Goal: Information Seeking & Learning: Find specific fact

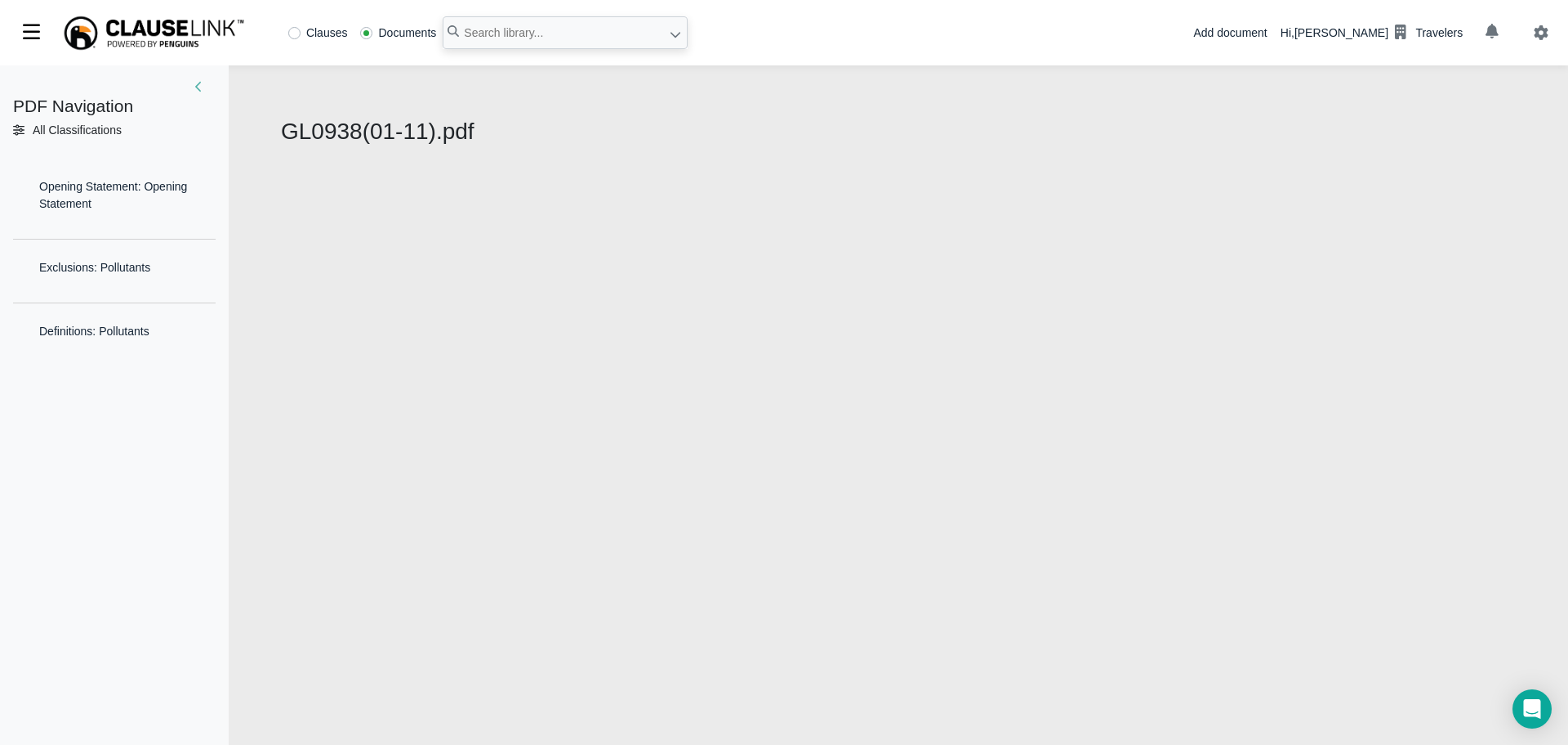
select select "1"
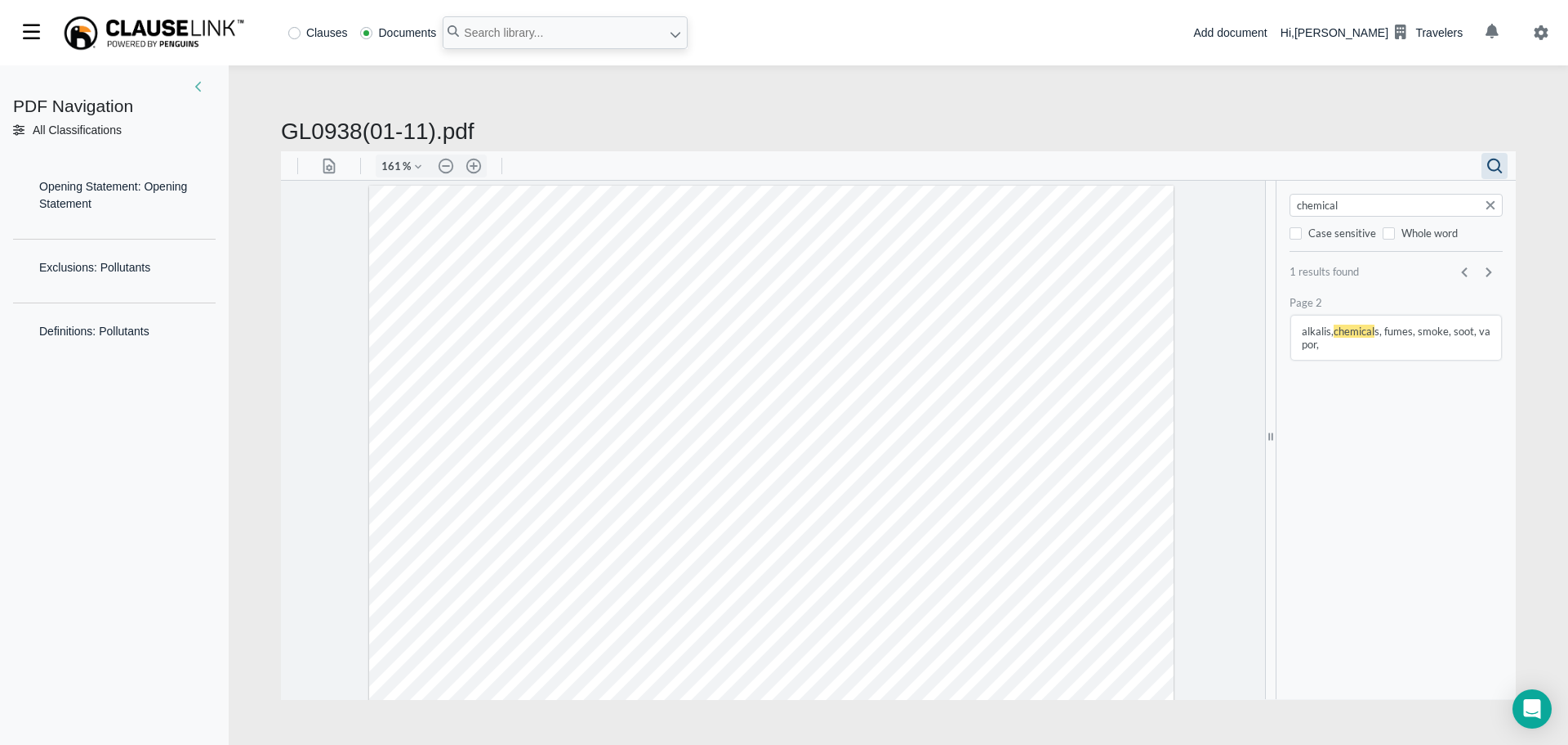
scroll to position [1382, 0]
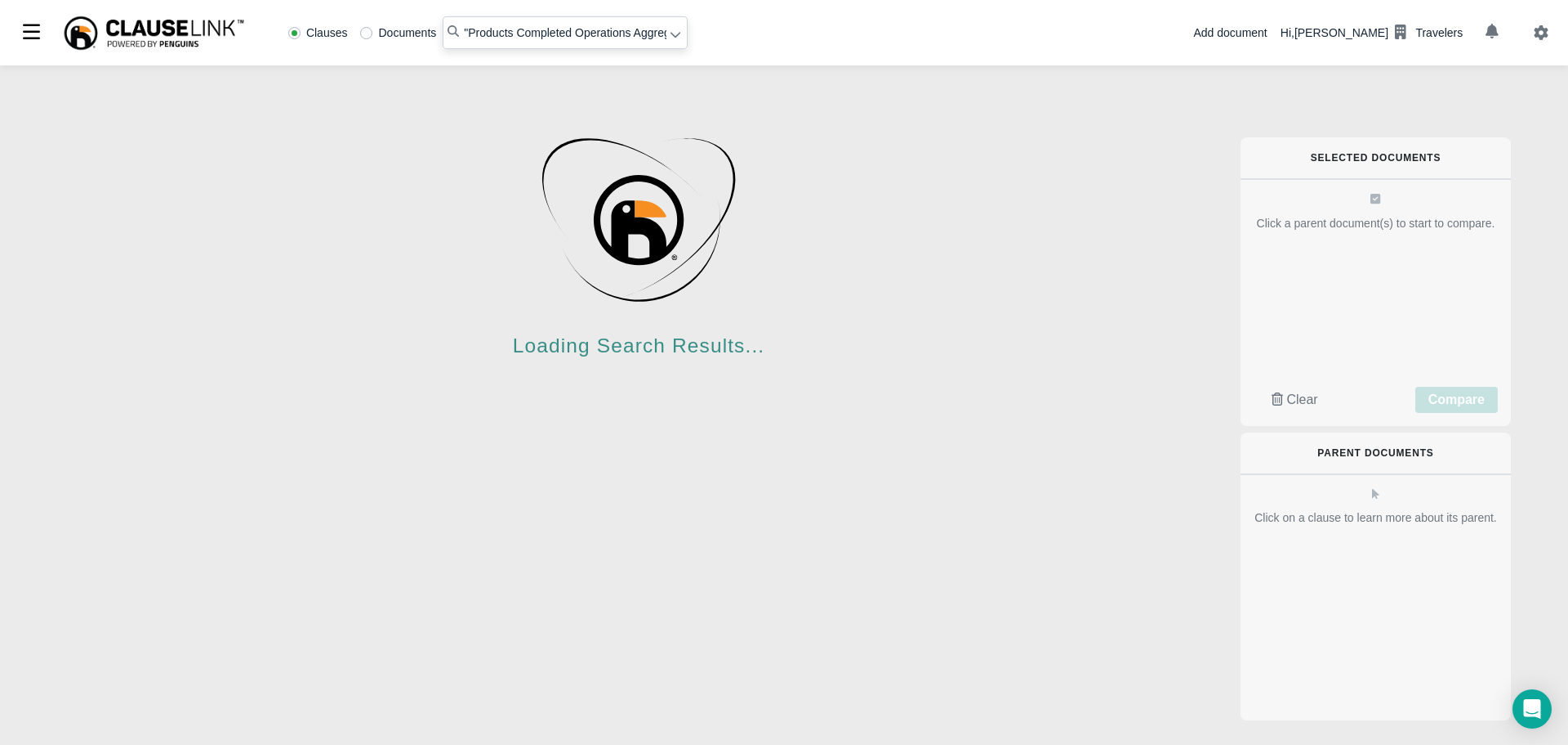
radio input "false"
radio input "true"
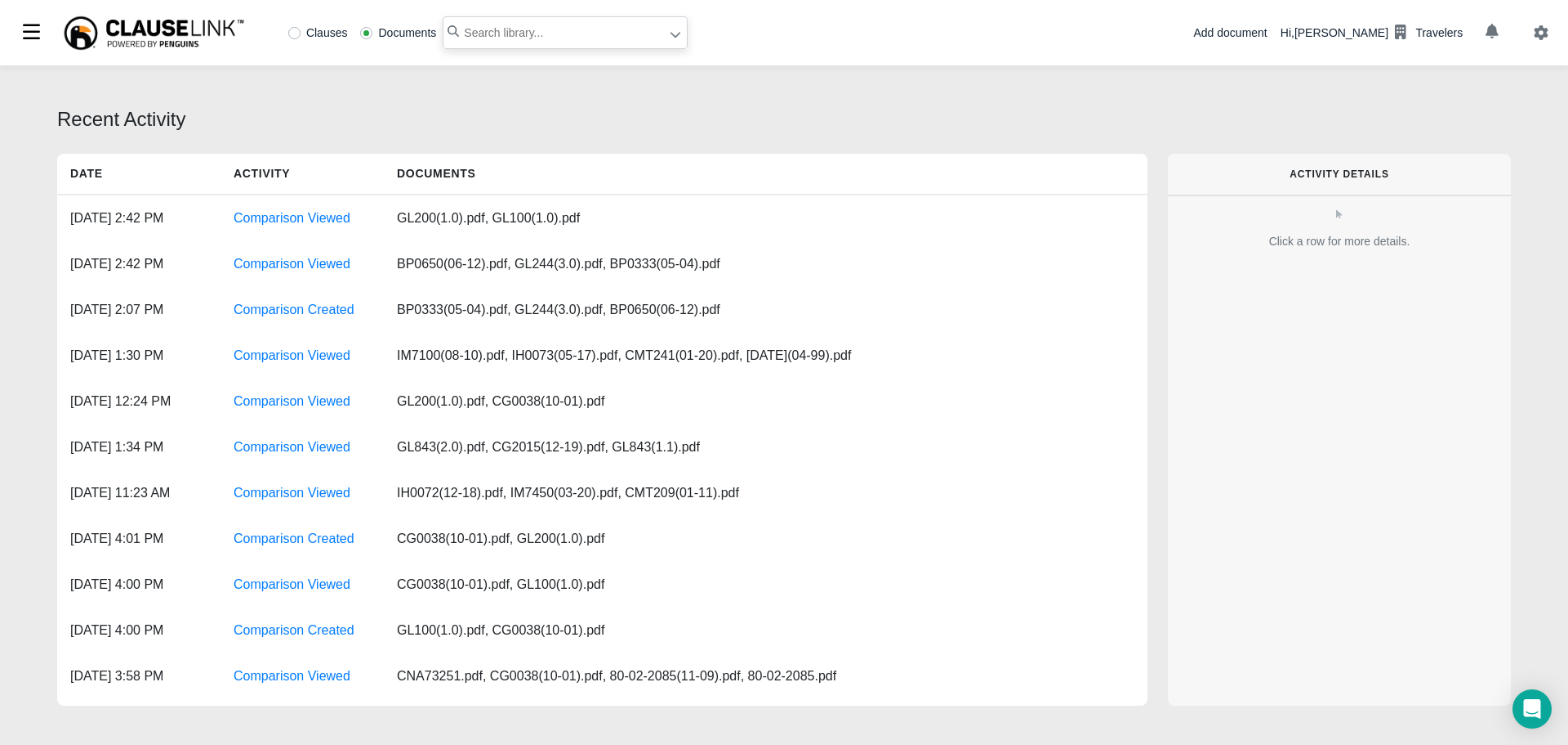
paste input "normal and usual agricultural"
type input "normal and usual agricultural"
drag, startPoint x: 294, startPoint y: 29, endPoint x: 372, endPoint y: 32, distance: 78.1
click at [294, 30] on label "Clauses" at bounding box center [318, 32] width 60 height 11
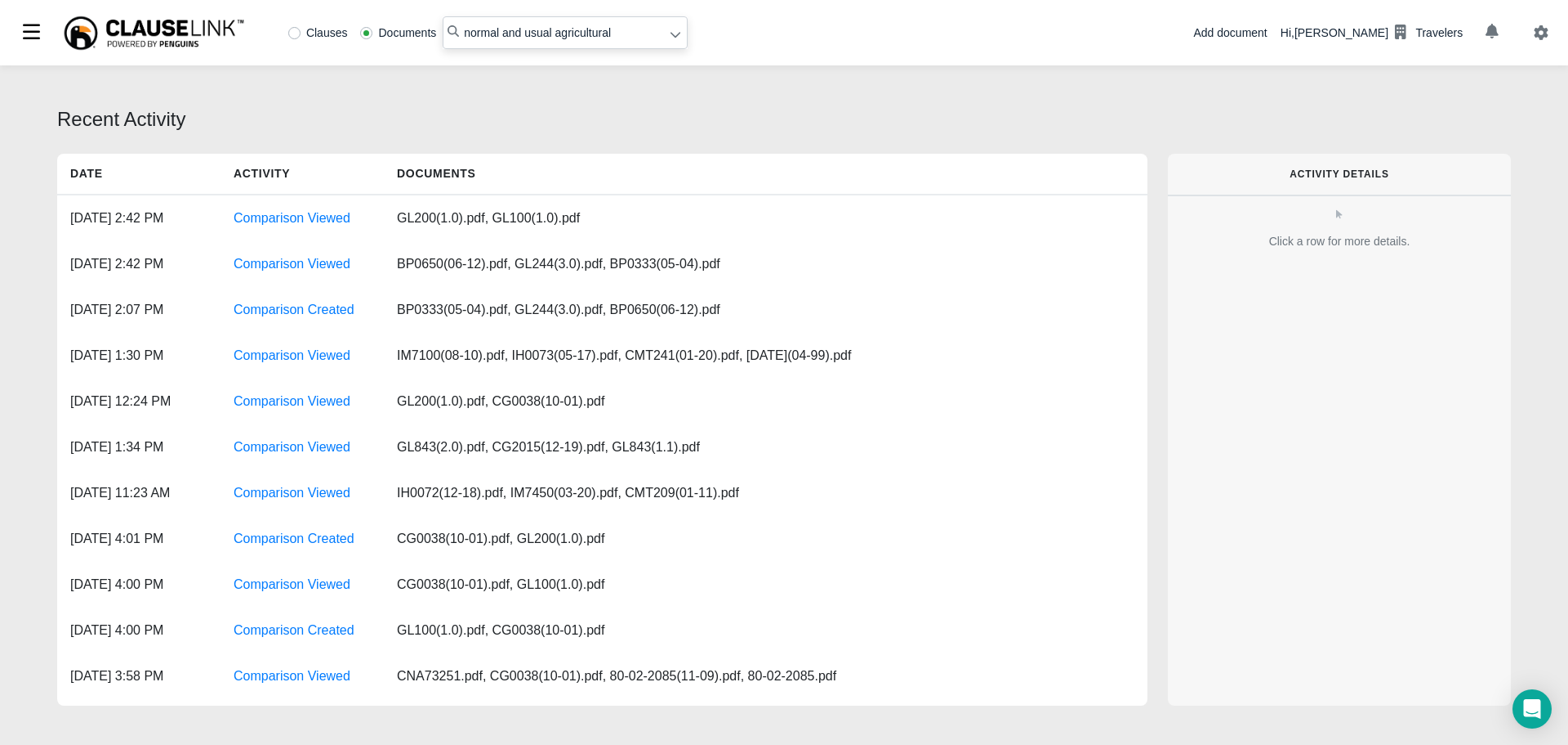
radio input "true"
drag, startPoint x: 458, startPoint y: 33, endPoint x: 512, endPoint y: 29, distance: 54.1
click at [460, 34] on input "normal and usual agricultural" at bounding box center [566, 32] width 246 height 33
click at [618, 35] on input ""normal and usual agricultural" at bounding box center [566, 32] width 246 height 33
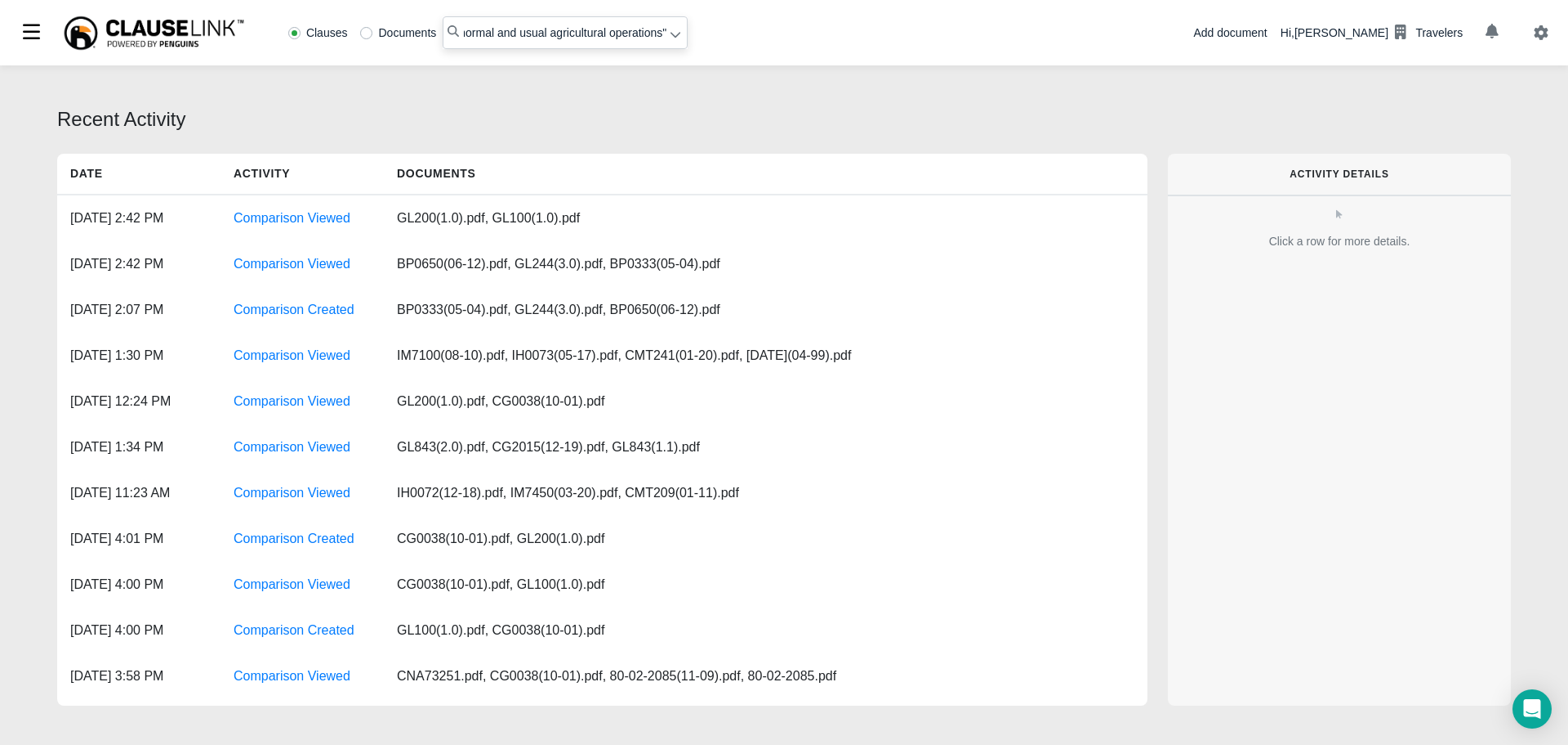
type input ""normal and usual agricultural operations""
click at [671, 38] on icon at bounding box center [675, 34] width 11 height 11
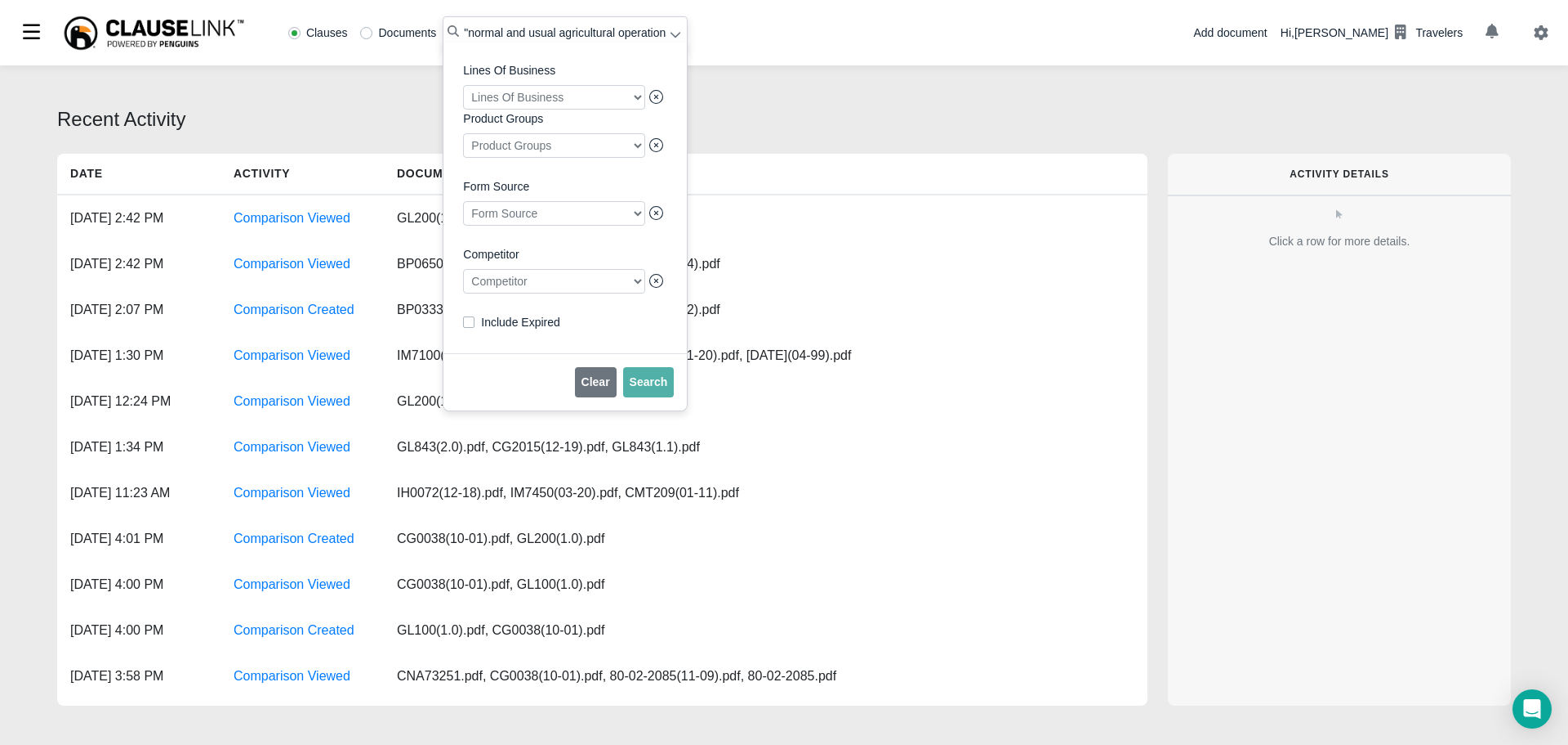
click at [550, 294] on div at bounding box center [554, 281] width 183 height 25
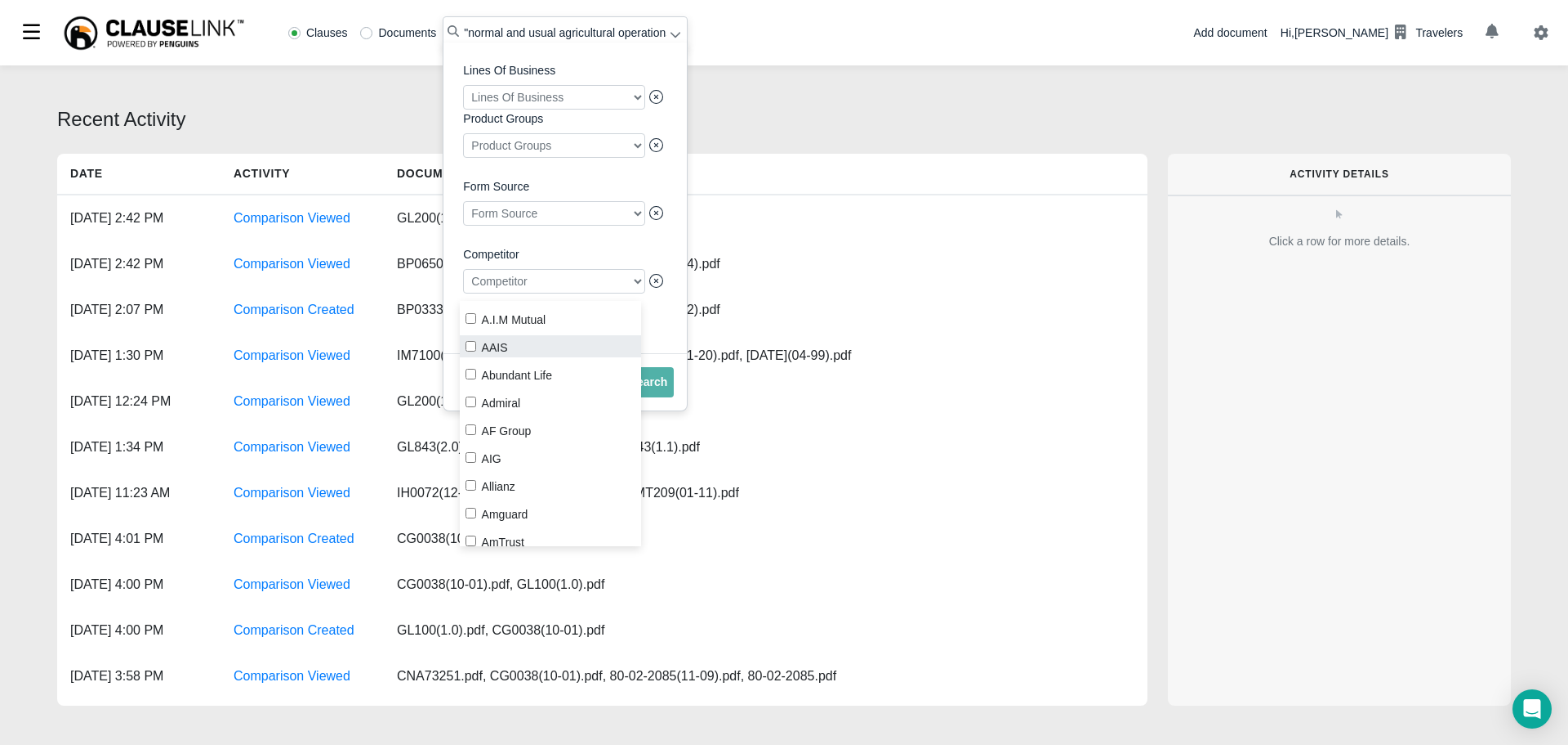
click at [484, 347] on label "AAIS" at bounding box center [551, 347] width 183 height 22
checkbox input "true"
click at [654, 388] on span "Search" at bounding box center [649, 381] width 38 height 13
